Goal: Task Accomplishment & Management: Use online tool/utility

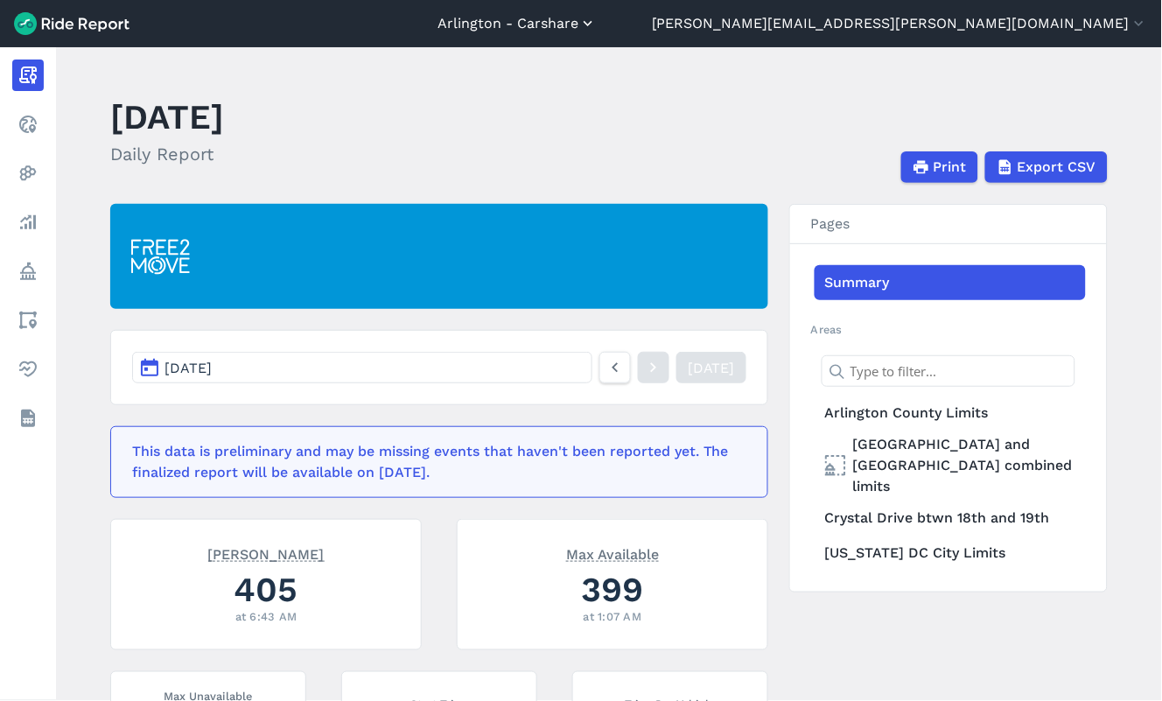
click at [597, 30] on button "Arlington - Carshare" at bounding box center [517, 23] width 159 height 21
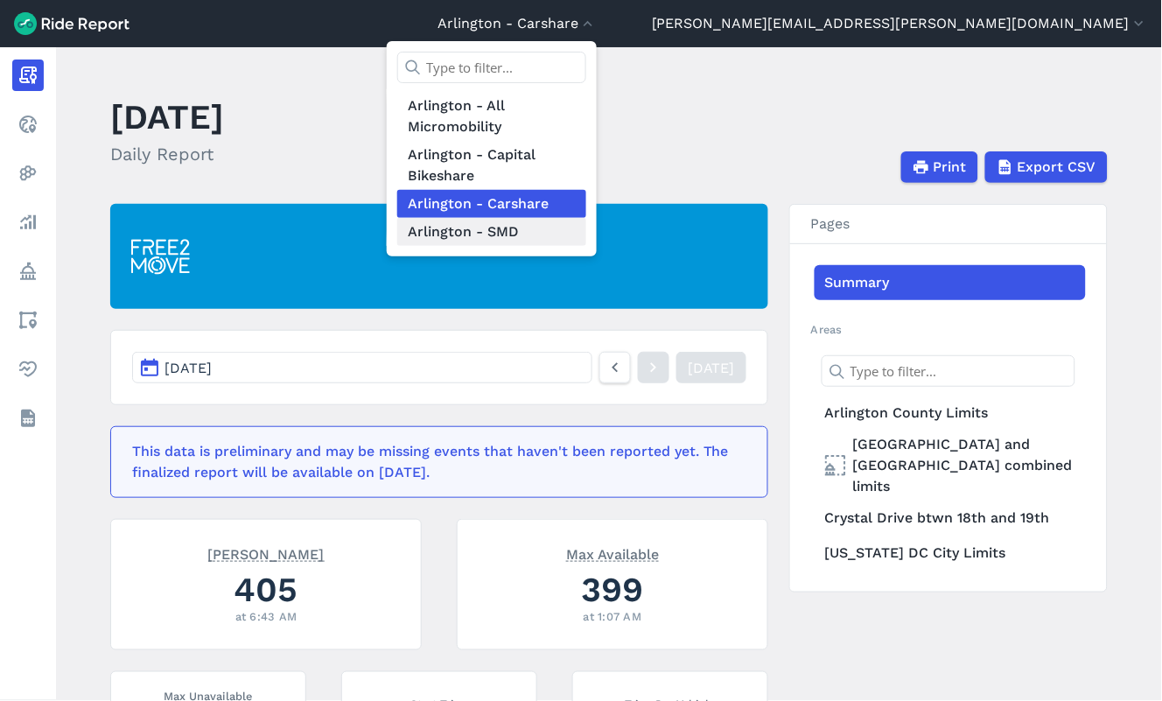
click at [586, 232] on link "Arlington - SMD" at bounding box center [491, 232] width 189 height 28
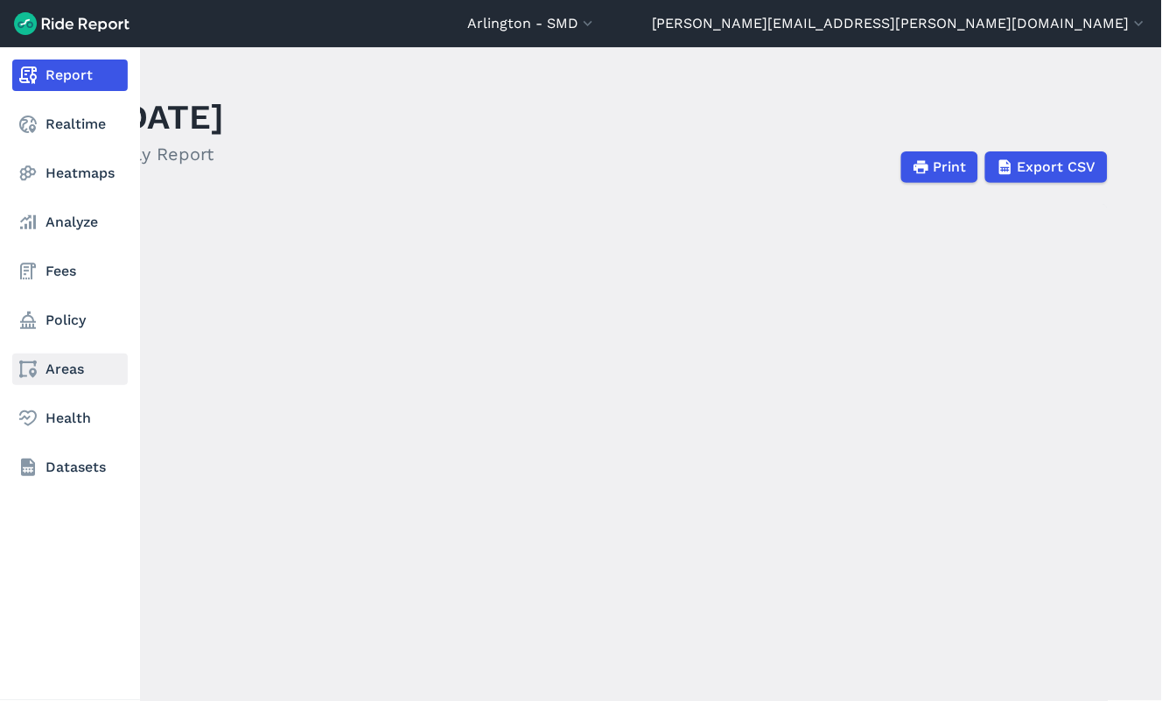
click at [53, 363] on link "Areas" at bounding box center [70, 370] width 116 height 32
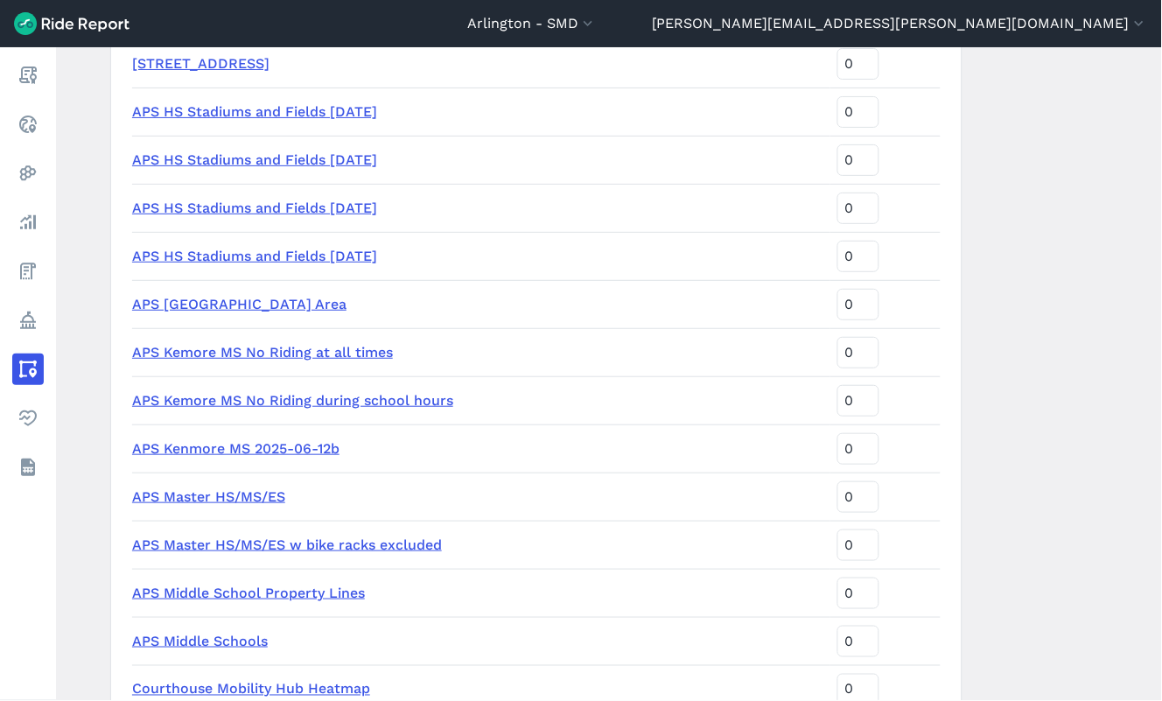
scroll to position [2042, 0]
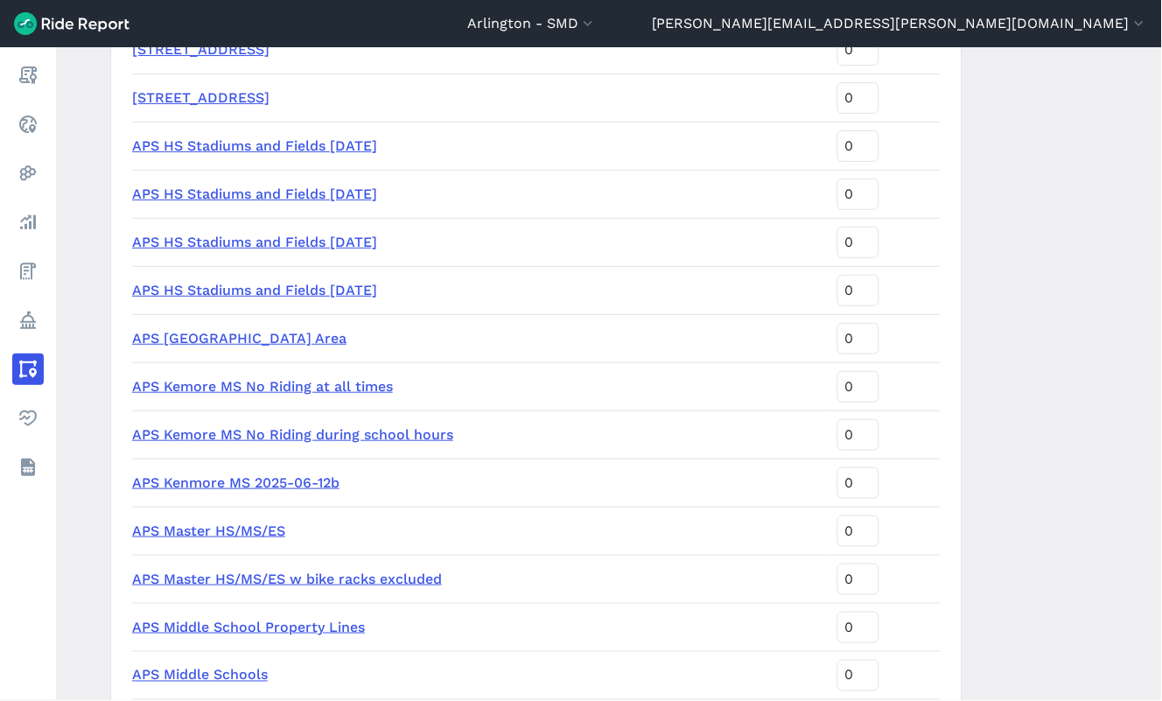
click at [388, 576] on link "APS Master HS/MS/ES w bike racks excluded" at bounding box center [287, 579] width 310 height 17
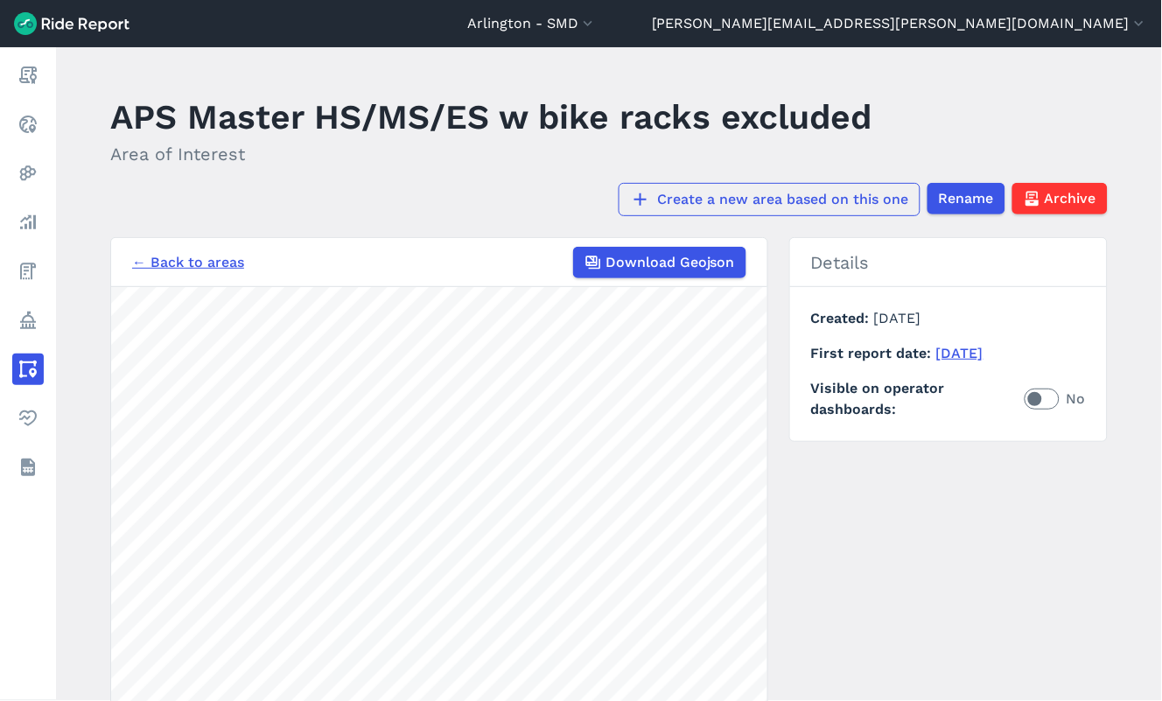
click at [762, 205] on link "Create a new area based on this one" at bounding box center [770, 199] width 302 height 33
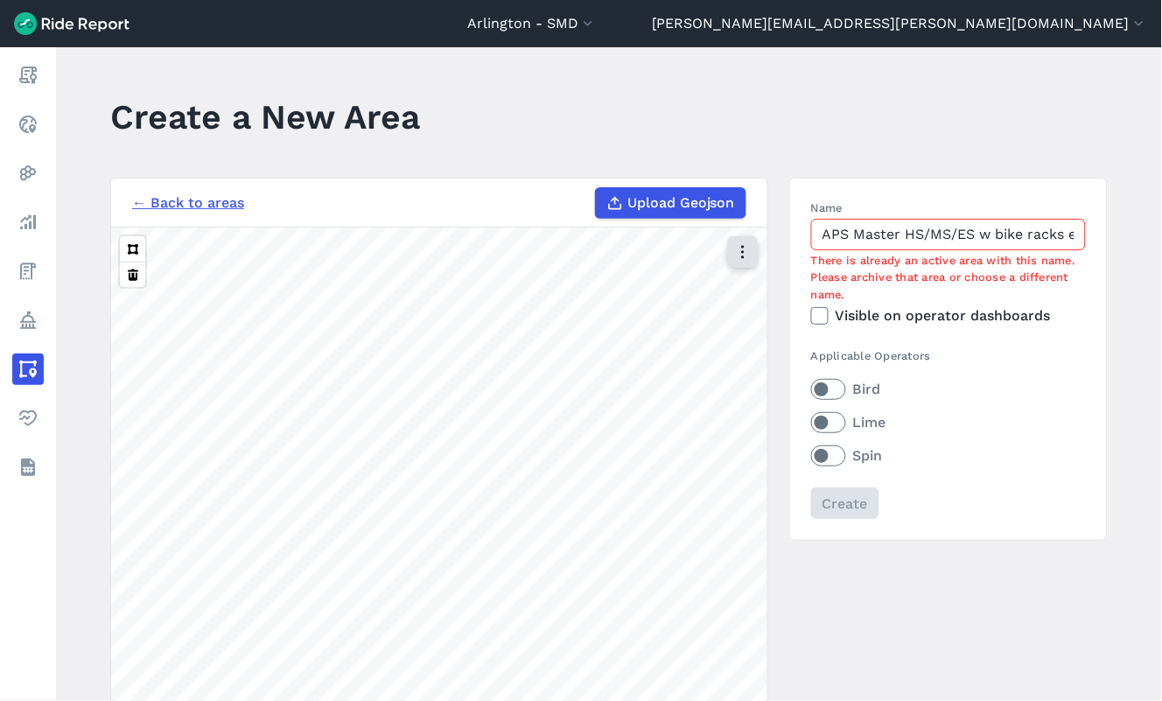
click at [744, 254] on icon "button" at bounding box center [743, 252] width 18 height 18
click at [661, 333] on label "Satellite" at bounding box center [655, 326] width 97 height 37
click at [607, 259] on input "Satellite" at bounding box center [607, 253] width 0 height 11
click at [791, 630] on html "[GEOGRAPHIC_DATA] - SMD [GEOGRAPHIC_DATA] - All Micromobility [GEOGRAPHIC_DATA]…" at bounding box center [581, 350] width 1162 height 701
click at [727, 488] on div "Revert geometry 30 ft" at bounding box center [439, 531] width 656 height 607
